Goal: Task Accomplishment & Management: Use online tool/utility

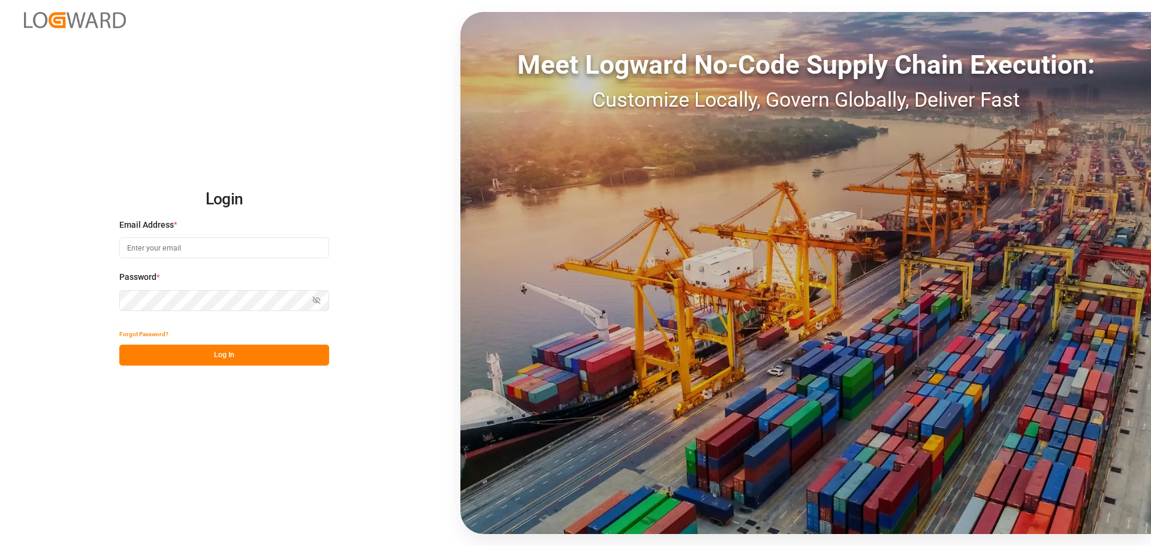
type input "[EMAIL_ADDRESS][PERSON_NAME][DOMAIN_NAME]"
click at [258, 360] on button "Log In" at bounding box center [224, 355] width 210 height 21
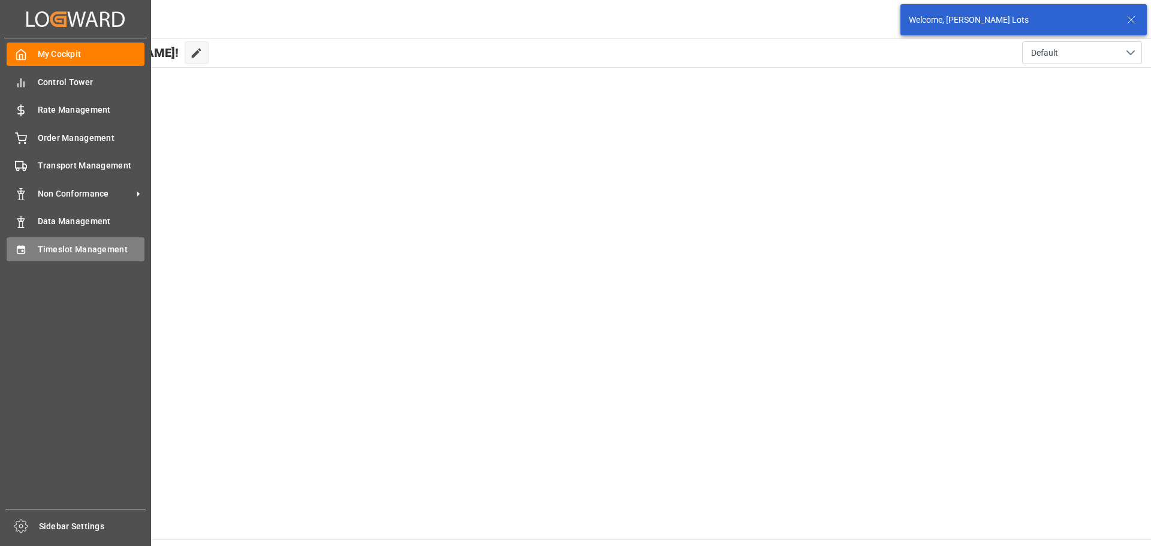
click at [41, 243] on span "Timeslot Management" at bounding box center [91, 249] width 107 height 13
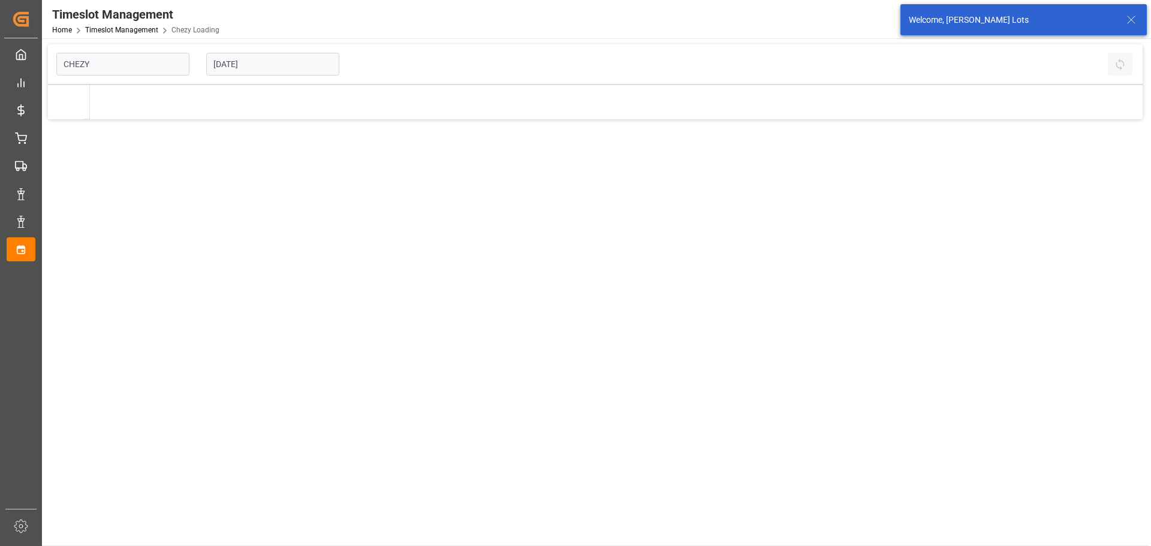
type input "Chezy Loading"
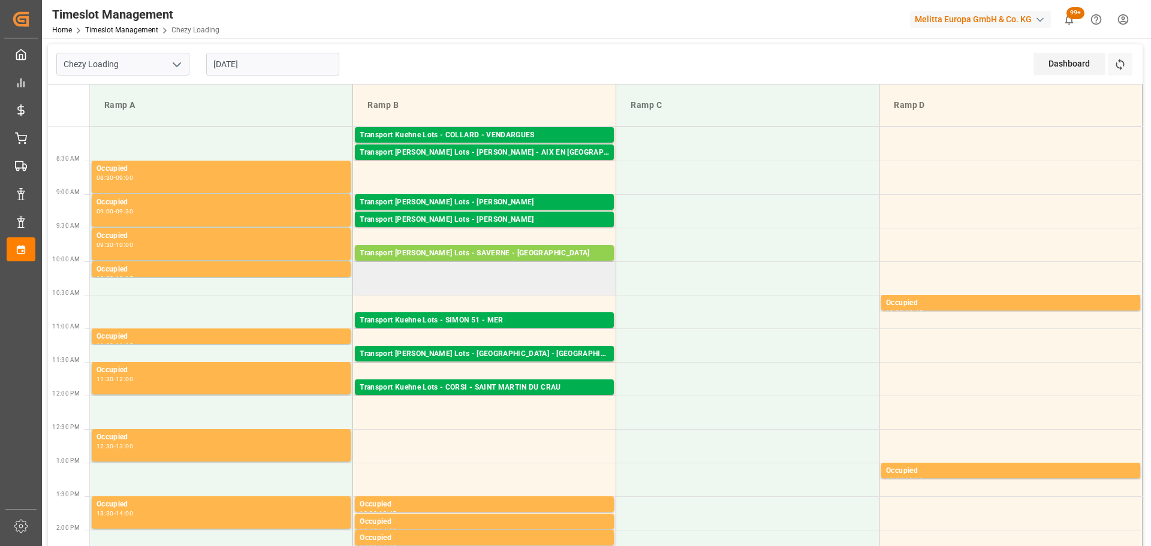
click at [445, 276] on td at bounding box center [484, 278] width 263 height 34
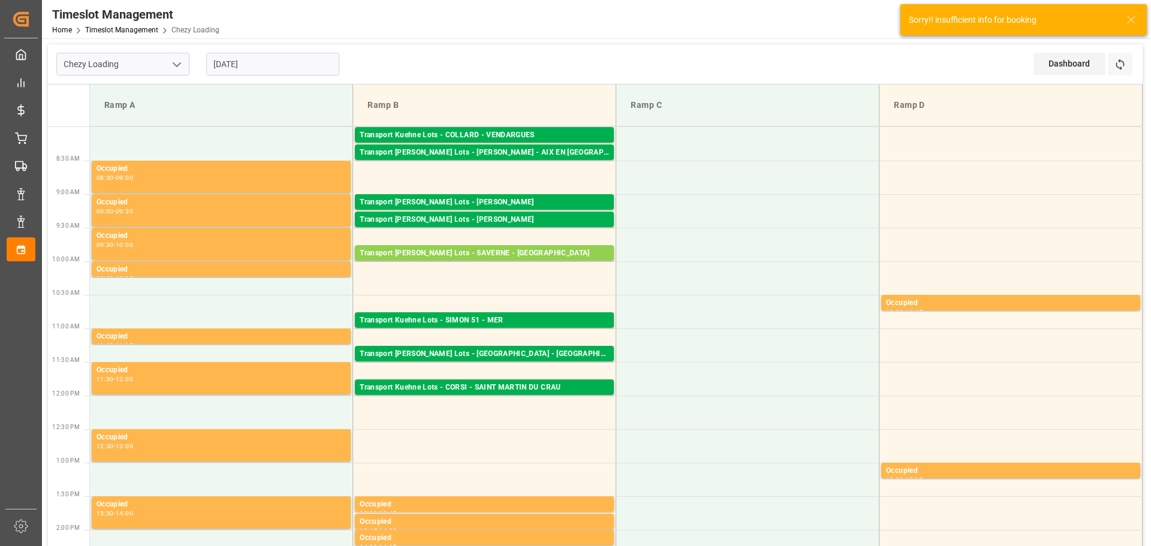
click at [252, 65] on input "[DATE]" at bounding box center [272, 64] width 133 height 23
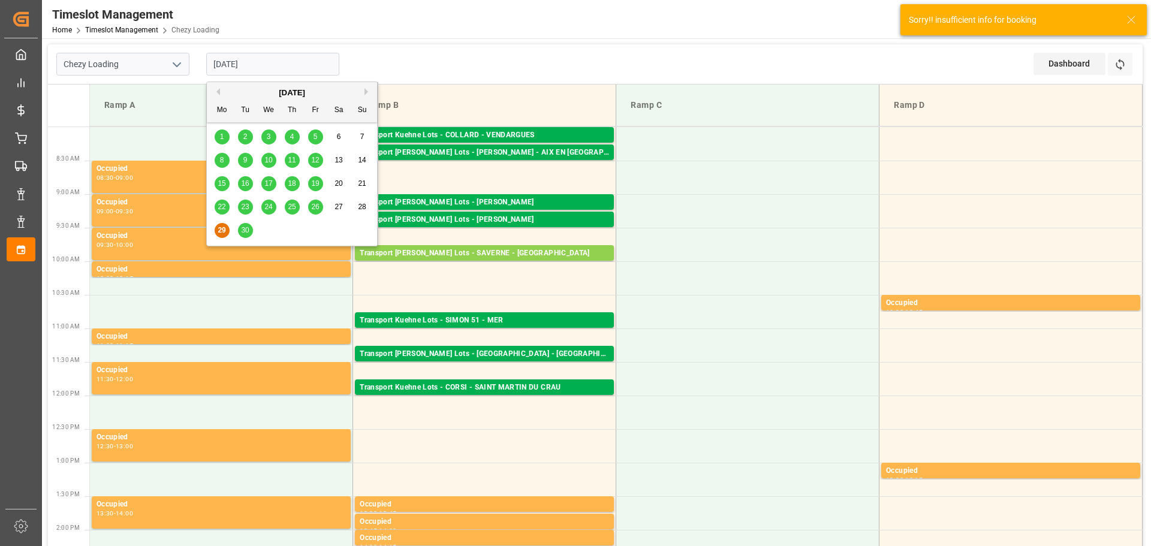
click at [243, 230] on span "30" at bounding box center [245, 230] width 8 height 8
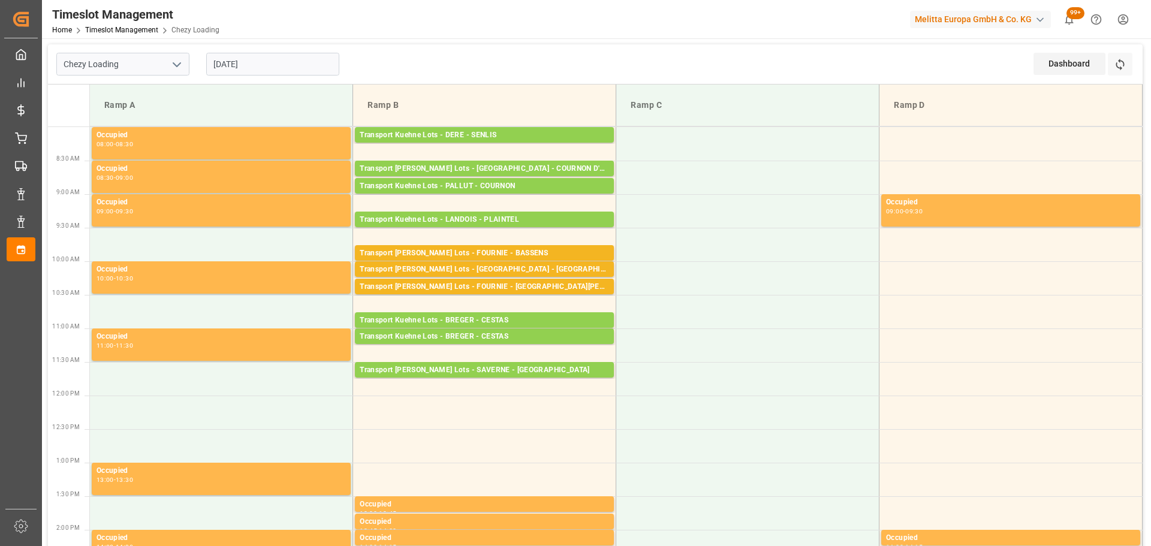
click at [266, 64] on input "[DATE]" at bounding box center [272, 64] width 133 height 23
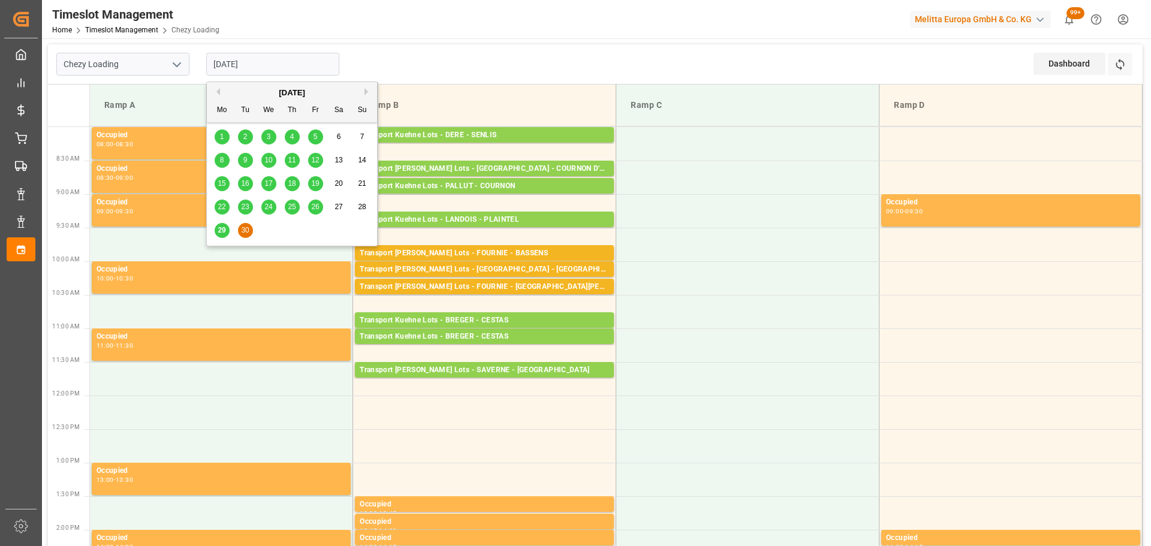
click at [222, 228] on span "29" at bounding box center [222, 230] width 8 height 8
type input "[DATE]"
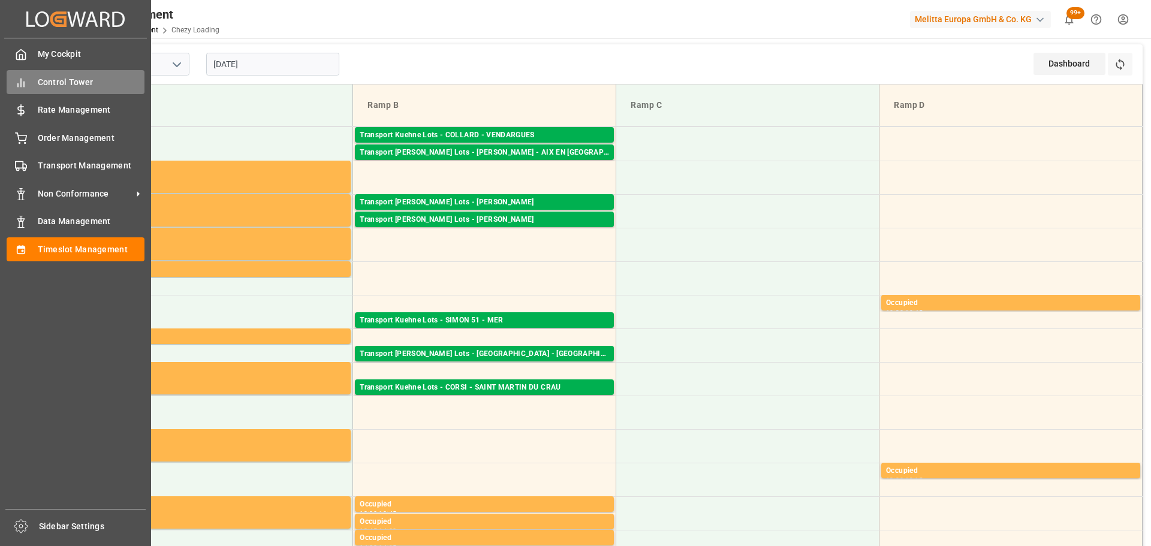
click at [47, 77] on span "Control Tower" at bounding box center [91, 82] width 107 height 13
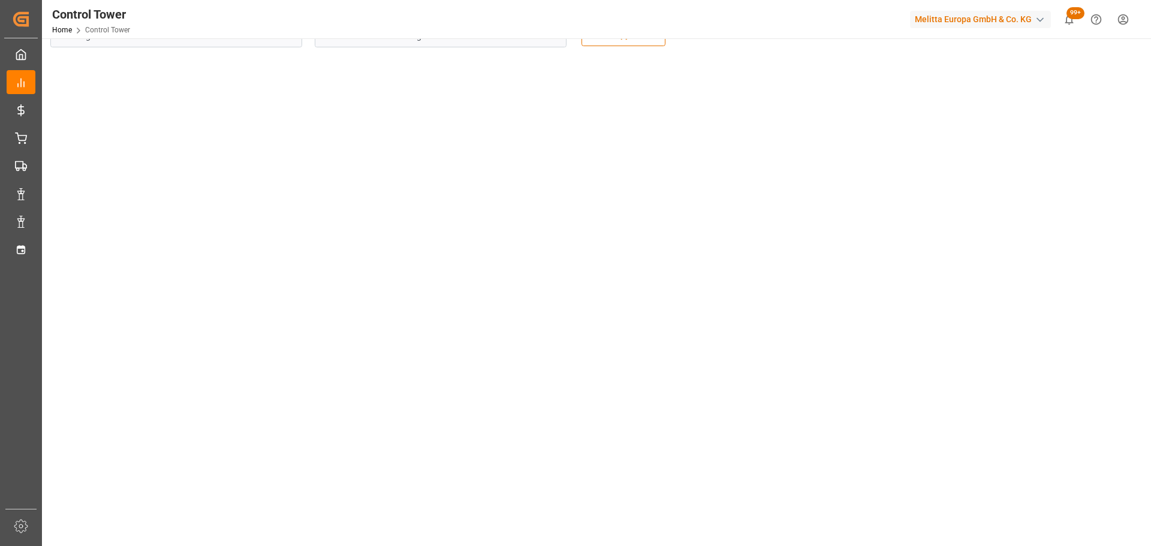
scroll to position [60, 0]
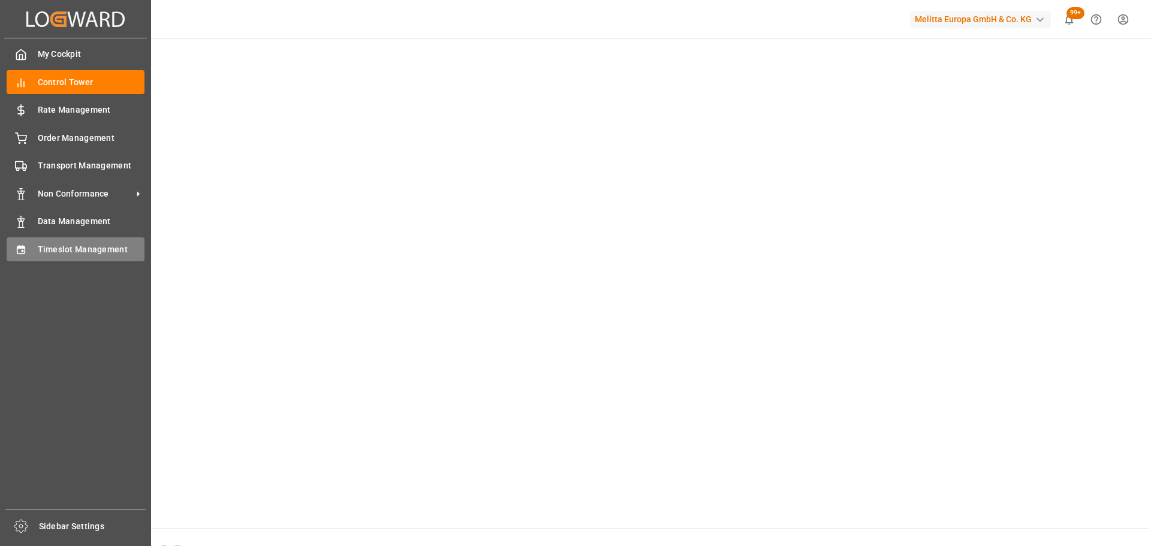
click at [59, 249] on span "Timeslot Management" at bounding box center [91, 249] width 107 height 13
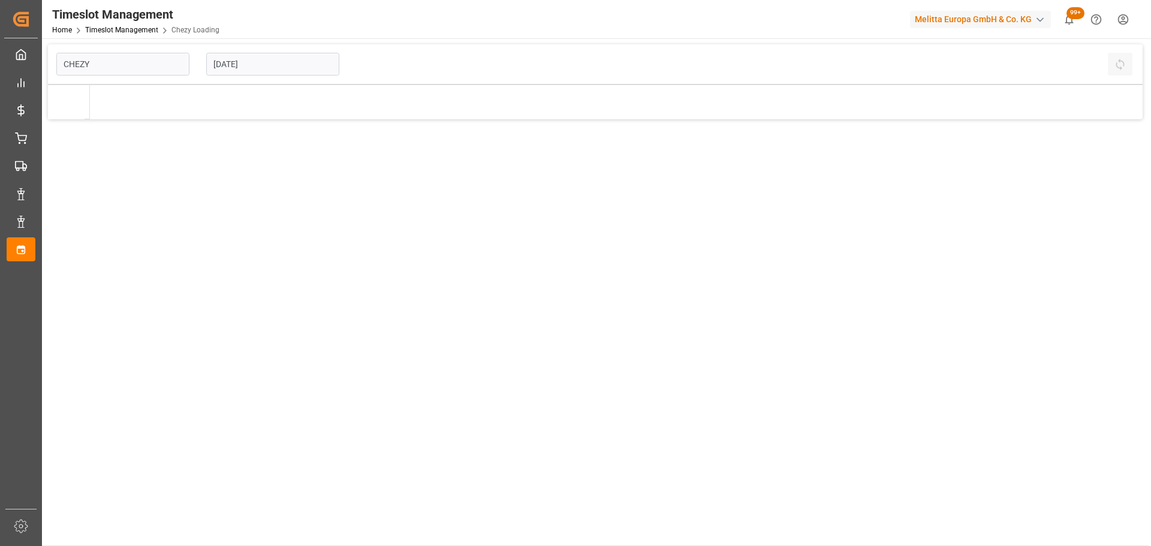
type input "Chezy Loading"
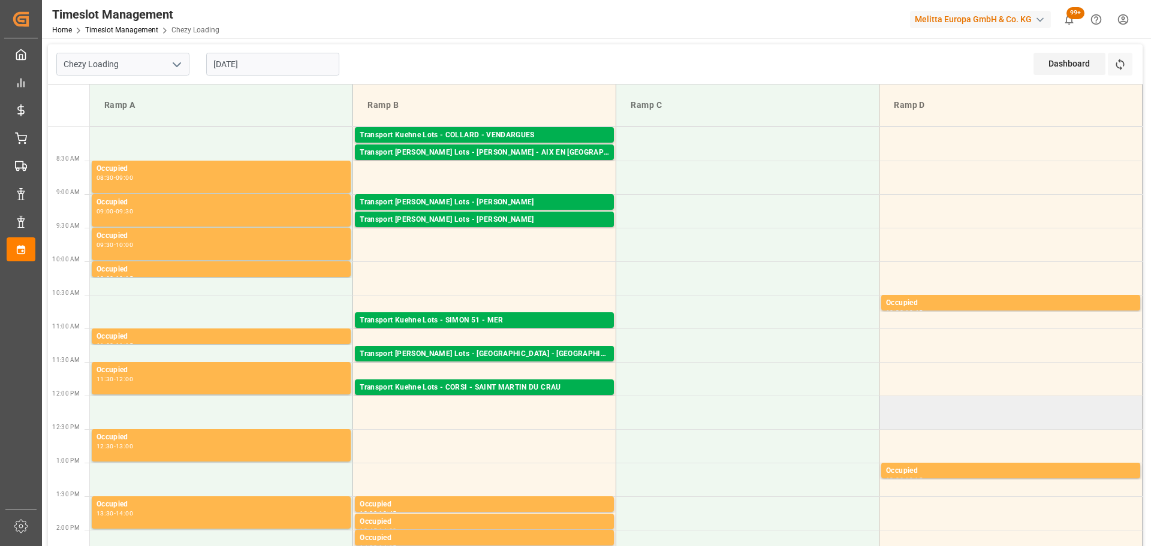
click at [922, 405] on td at bounding box center [1011, 413] width 263 height 34
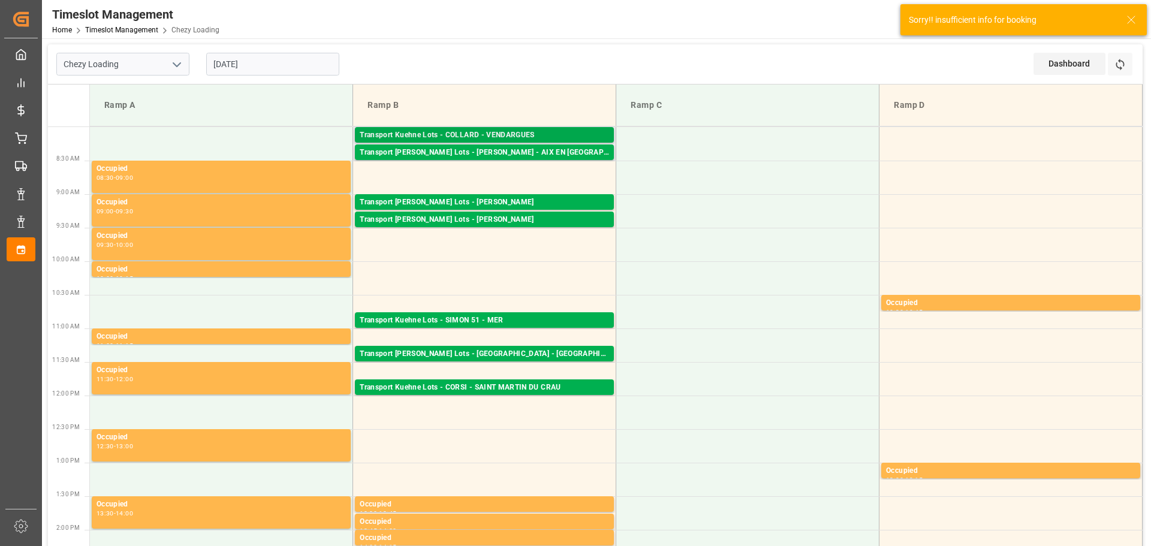
click at [499, 133] on div "Transport Kuehne Lots - COLLARD - VENDARGUES" at bounding box center [484, 136] width 249 height 12
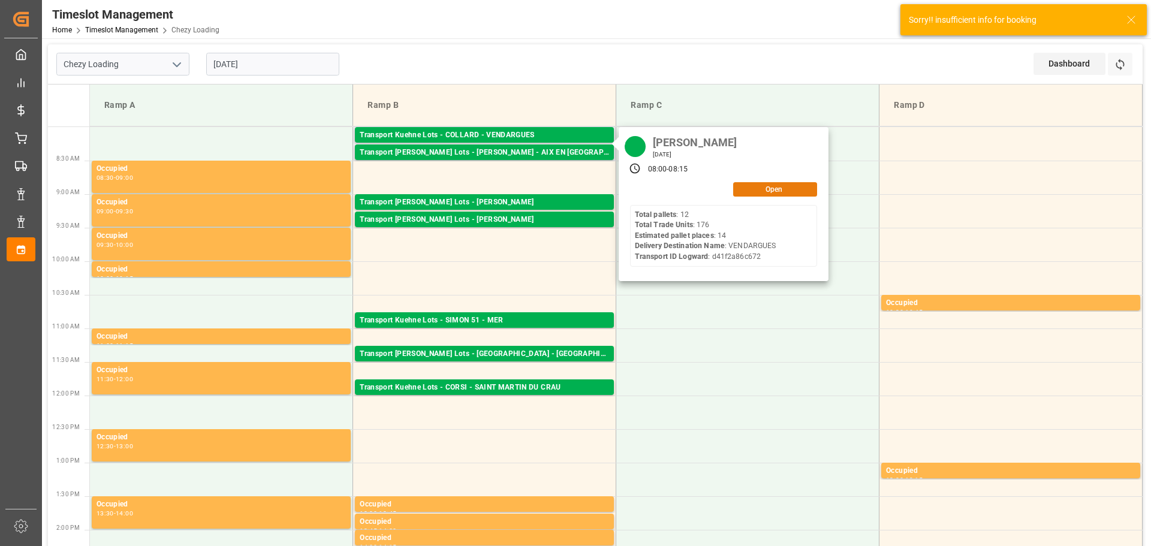
click at [786, 185] on button "Open" at bounding box center [775, 189] width 84 height 14
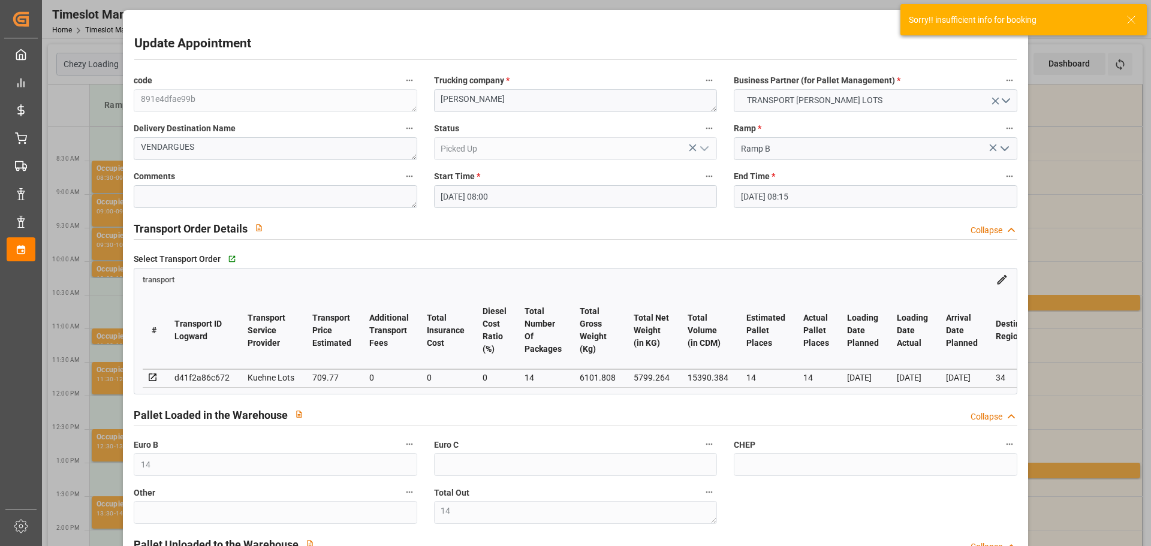
type input "[DATE] 08:00"
type input "[DATE] 08:15"
type input "[DATE] 12:06"
type input "[DATE] 11:22"
type input "[DATE]"
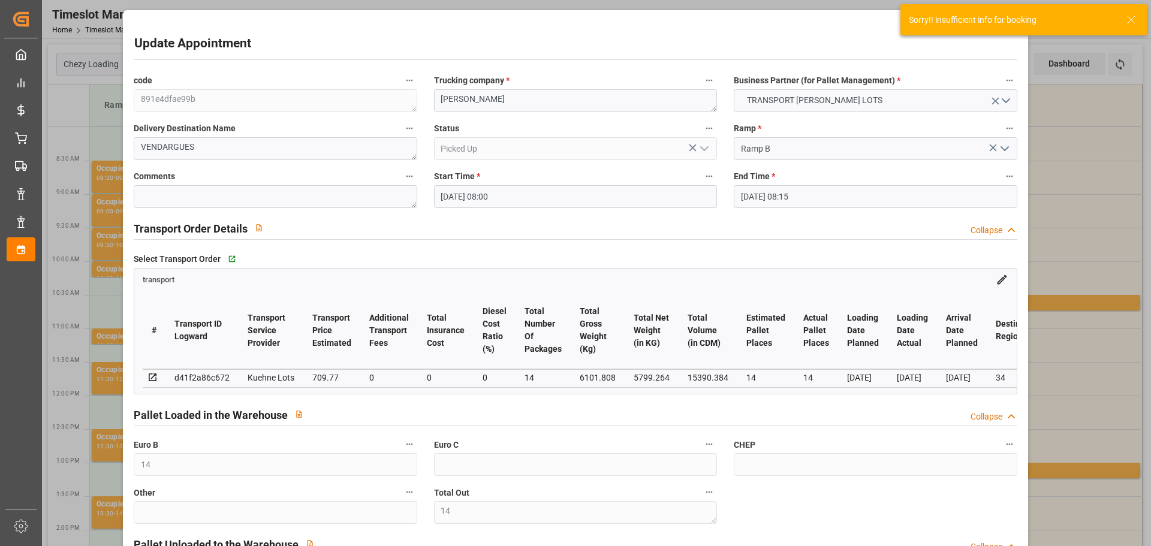
type input "[DATE]"
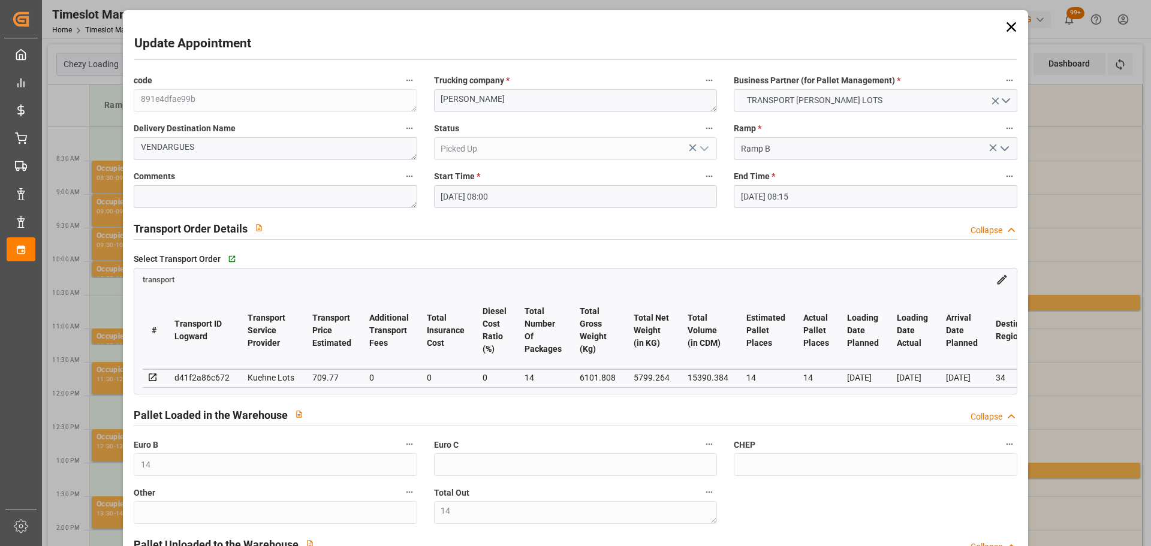
click at [1009, 22] on icon at bounding box center [1011, 27] width 17 height 17
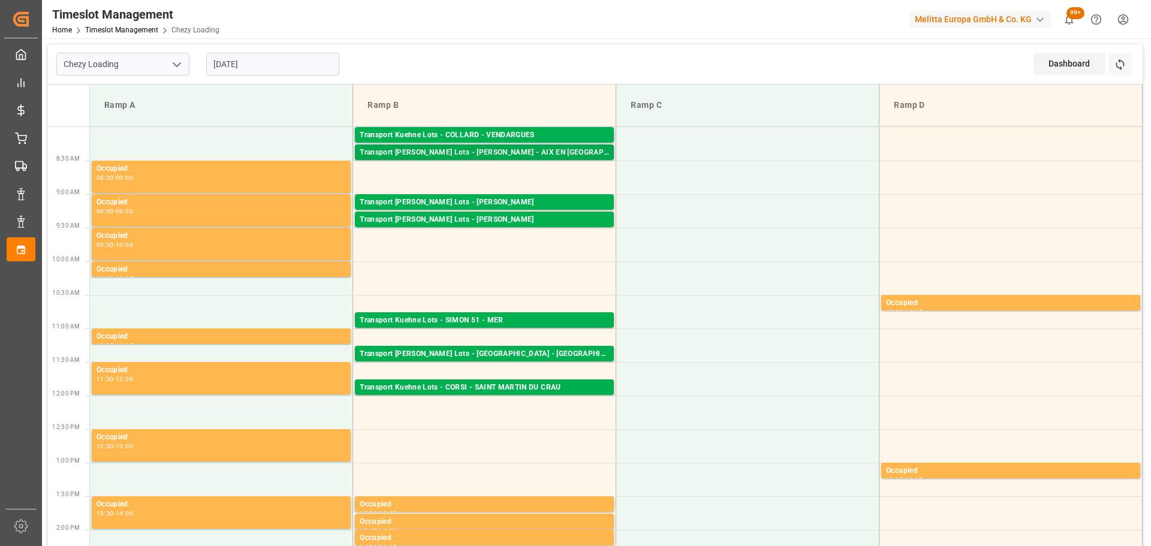
click at [491, 153] on div "Transport [PERSON_NAME] Lots - [PERSON_NAME] - AIX EN [GEOGRAPHIC_DATA]" at bounding box center [484, 153] width 249 height 12
